Goal: Find specific page/section: Find specific page/section

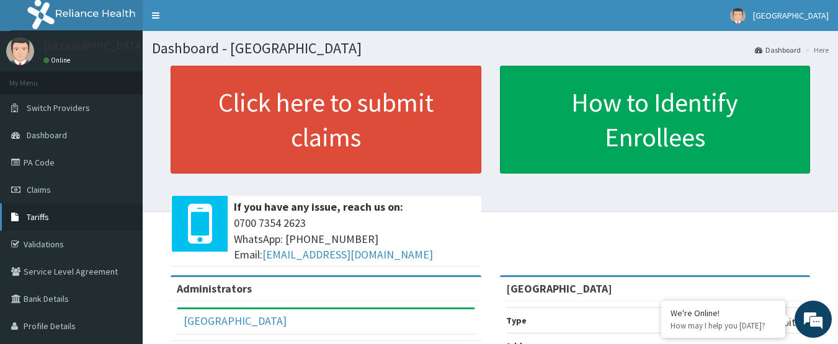
click at [65, 216] on link "Tariffs" at bounding box center [71, 216] width 143 height 27
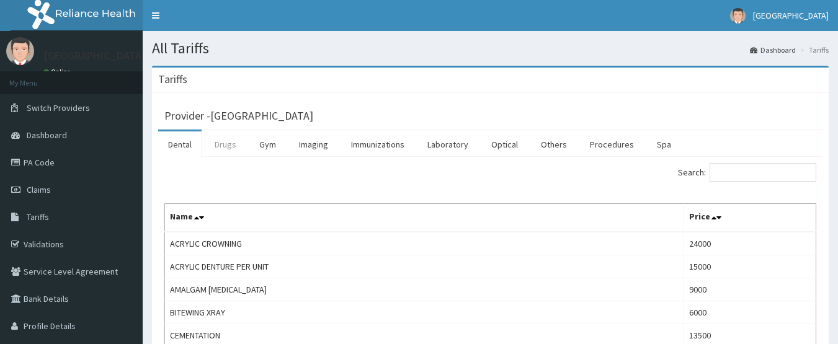
click at [236, 146] on link "Drugs" at bounding box center [226, 144] width 42 height 26
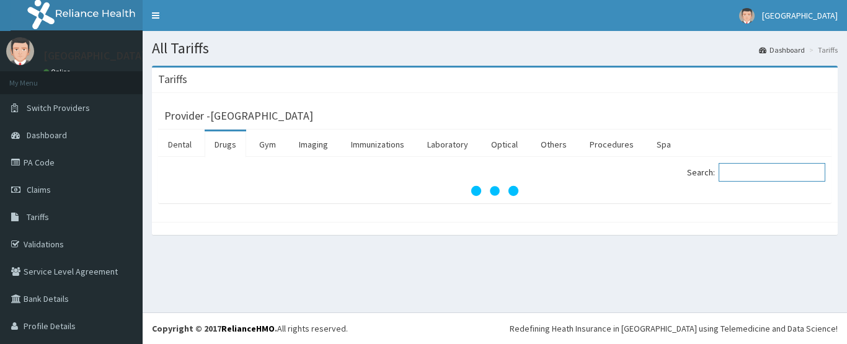
click at [746, 171] on input "Search:" at bounding box center [772, 172] width 107 height 19
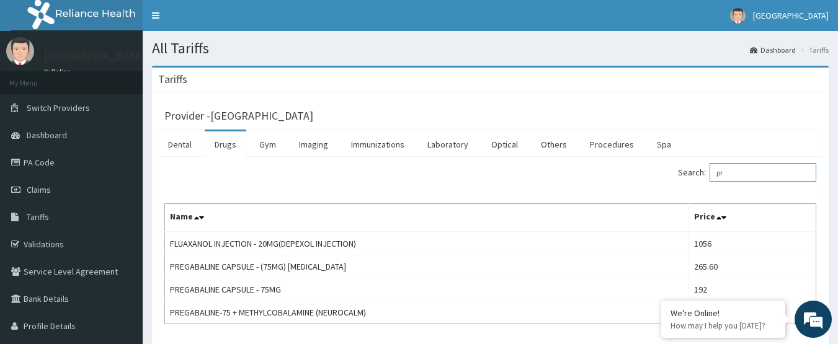
type input "p"
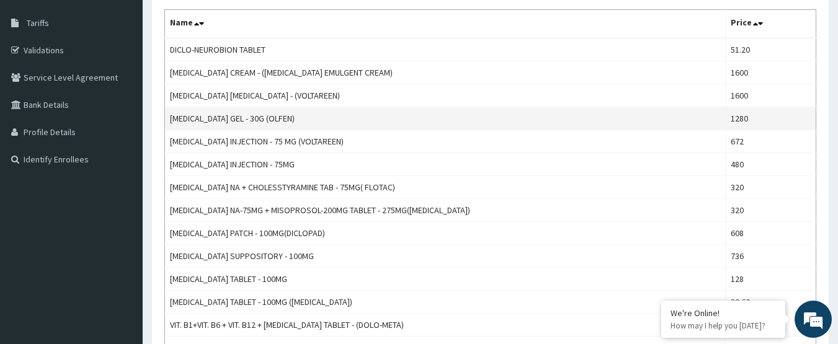
scroll to position [186, 0]
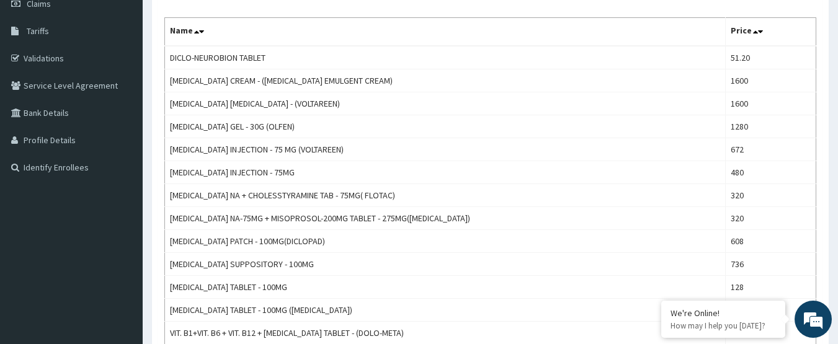
type input "diclo"
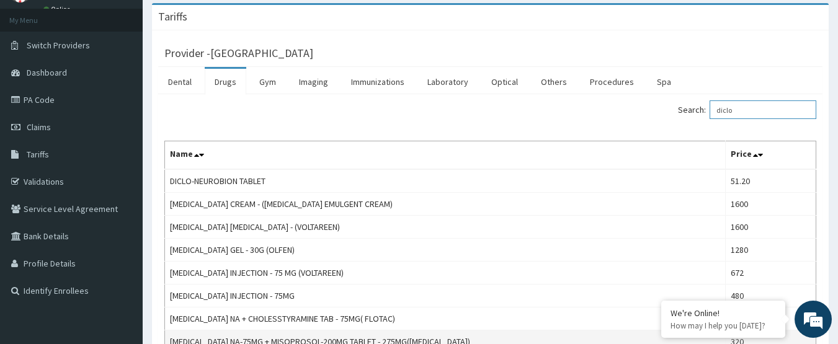
scroll to position [62, 0]
